Goal: Task Accomplishment & Management: Manage account settings

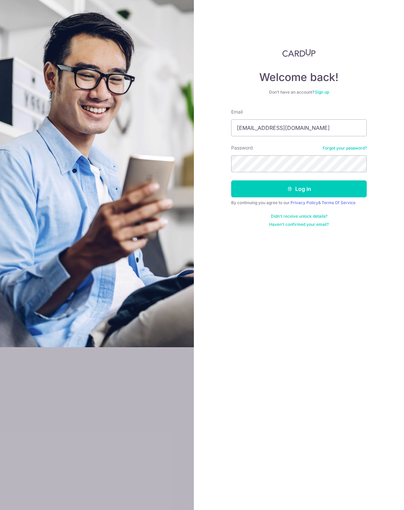
type input "[EMAIL_ADDRESS][DOMAIN_NAME]"
click at [299, 189] on button "Log in" at bounding box center [299, 188] width 136 height 17
click at [344, 187] on button "Log in" at bounding box center [299, 188] width 136 height 17
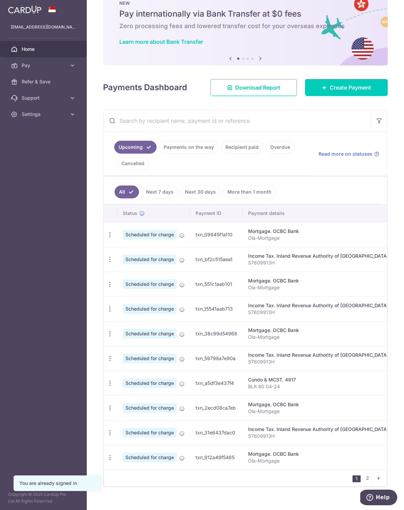
scroll to position [21, 0]
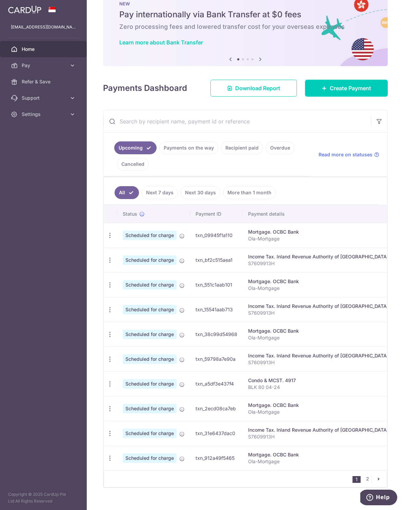
click at [335, 382] on div "Condo & MCST. 4917" at bounding box center [318, 380] width 140 height 7
click at [110, 239] on icon "button" at bounding box center [109, 235] width 7 height 7
click at [130, 404] on span "Update payment" at bounding box center [146, 402] width 46 height 8
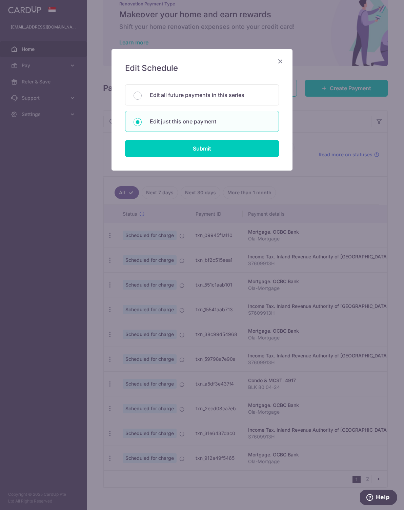
click at [166, 152] on input "Submit" at bounding box center [202, 148] width 154 height 17
radio input "true"
type input "1,079.10"
type input "[DATE]"
type input "BLK 80 04-24"
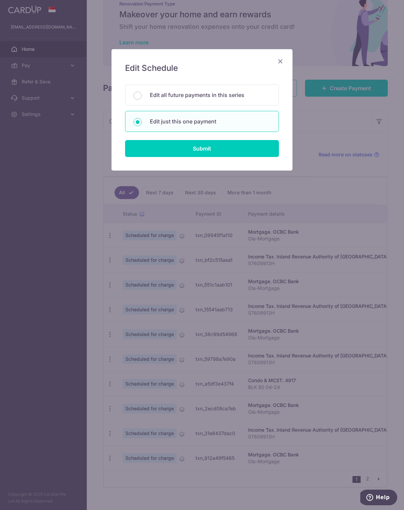
type input "OCBC18"
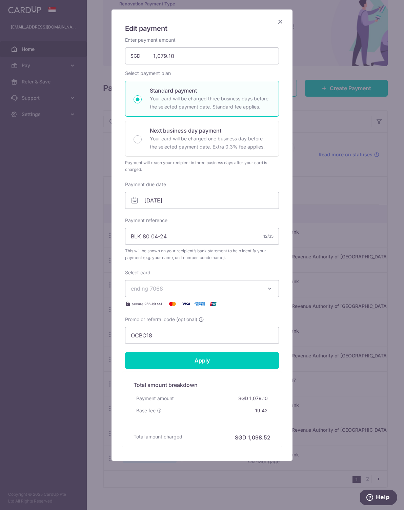
scroll to position [40, 0]
click at [279, 24] on icon "Close" at bounding box center [280, 21] width 8 height 8
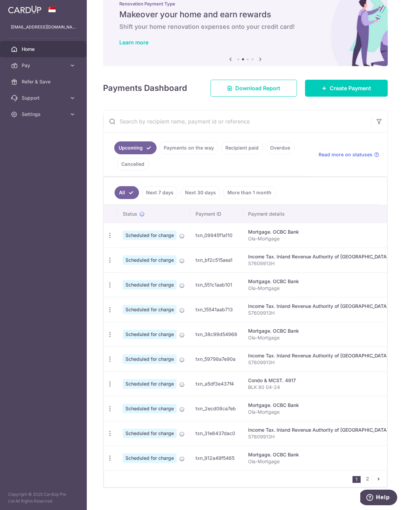
click at [346, 90] on span "Create Payment" at bounding box center [350, 88] width 41 height 8
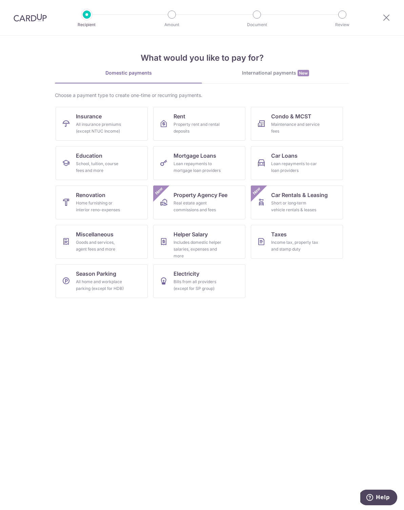
click at [311, 122] on div "Maintenance and service fees" at bounding box center [295, 128] width 49 height 14
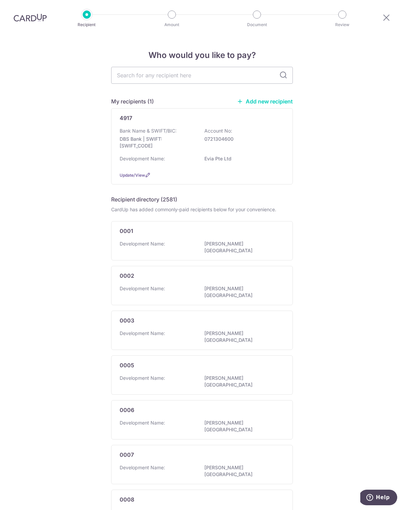
click at [385, 19] on icon at bounding box center [386, 17] width 8 height 8
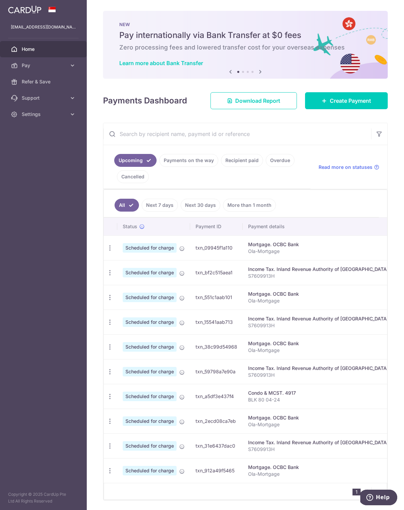
click at [178, 161] on link "Payments on the way" at bounding box center [188, 160] width 59 height 13
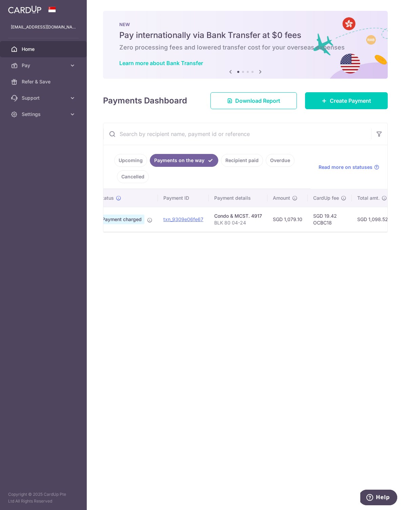
scroll to position [0, 32]
click at [352, 220] on td "SGD 1,098.52" at bounding box center [364, 219] width 42 height 25
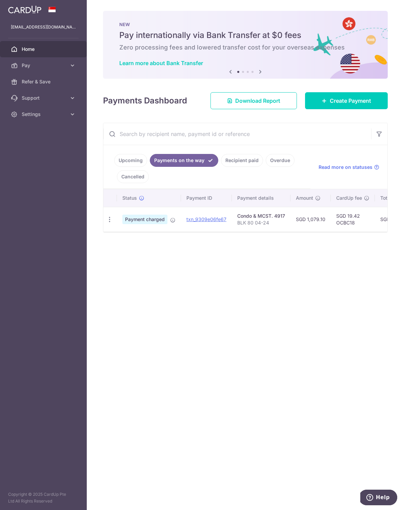
scroll to position [0, 0]
click at [139, 221] on span "Payment charged" at bounding box center [144, 219] width 45 height 9
click at [194, 217] on link "txn_9309e06fe67" at bounding box center [206, 219] width 40 height 6
